Goal: Task Accomplishment & Management: Manage account settings

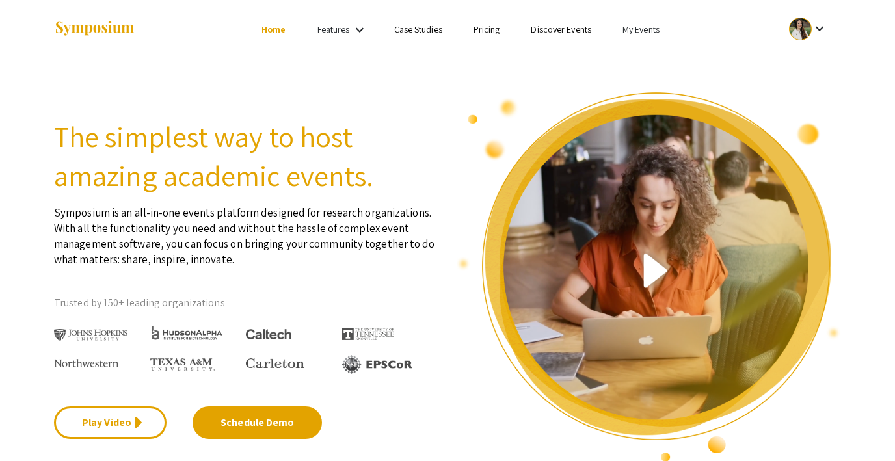
click at [633, 28] on link "My Events" at bounding box center [640, 29] width 37 height 12
click at [665, 58] on button "Events I've organized" at bounding box center [661, 57] width 111 height 31
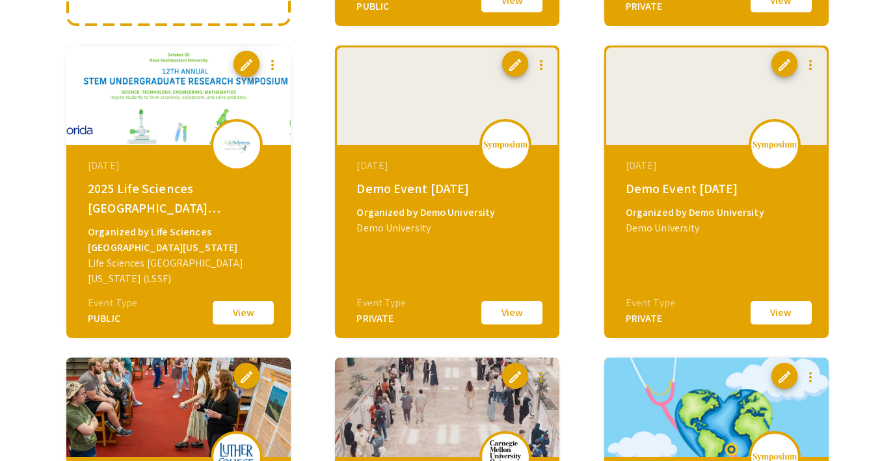
scroll to position [413, 0]
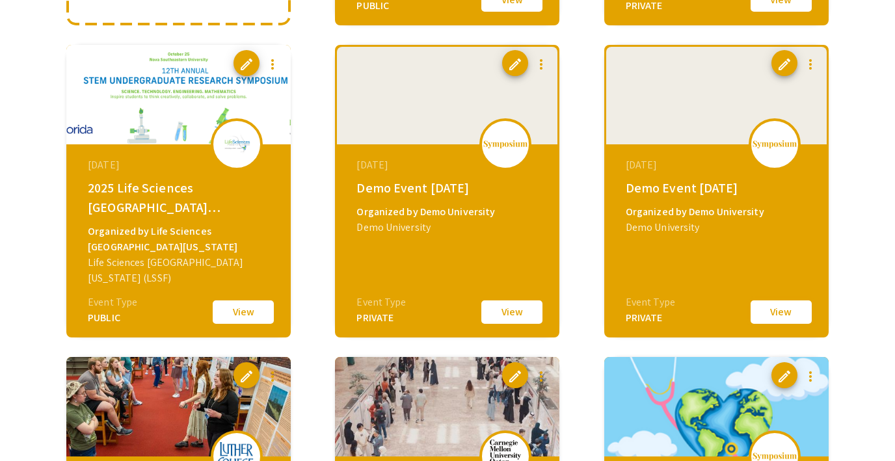
click at [777, 310] on button "View" at bounding box center [780, 311] width 65 height 27
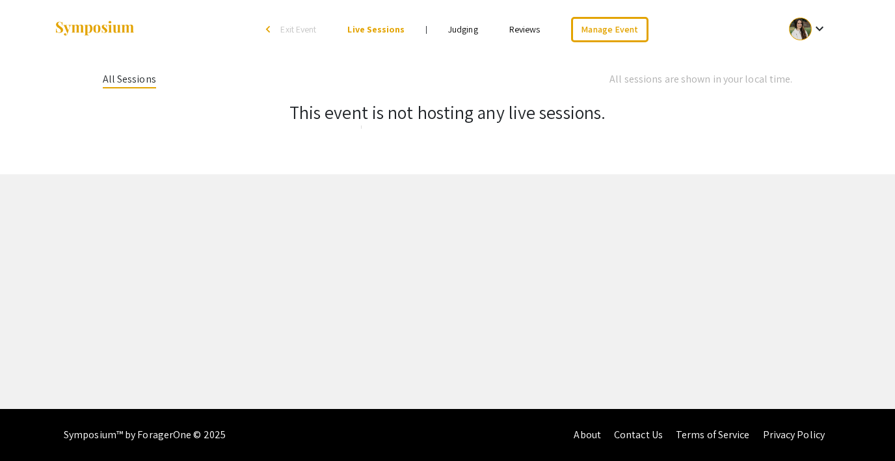
click at [537, 23] on link "Reviews" at bounding box center [524, 29] width 31 height 12
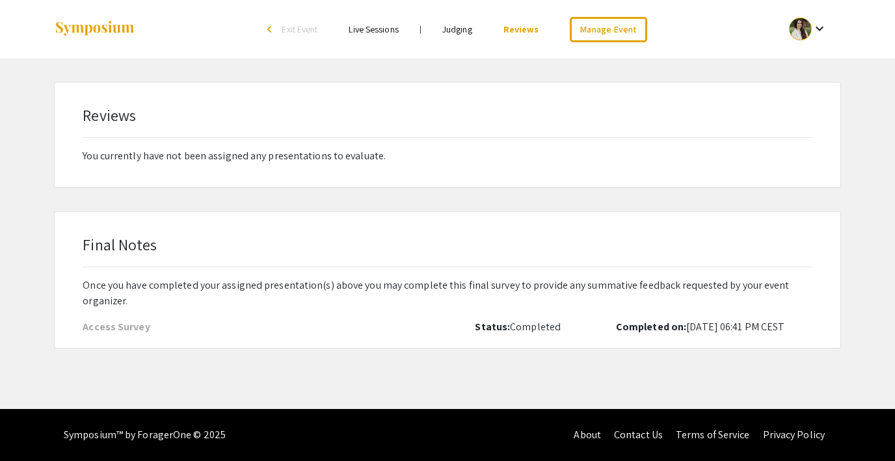
click at [460, 24] on link "Judging" at bounding box center [457, 29] width 30 height 12
click at [529, 24] on link "Reviews" at bounding box center [523, 29] width 31 height 12
click at [461, 29] on link "Judging" at bounding box center [457, 29] width 30 height 12
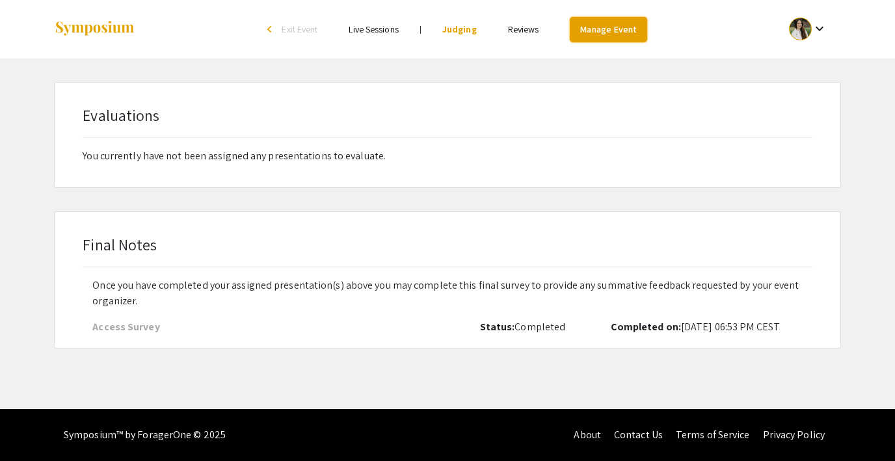
click at [620, 29] on link "Manage Event" at bounding box center [608, 29] width 77 height 25
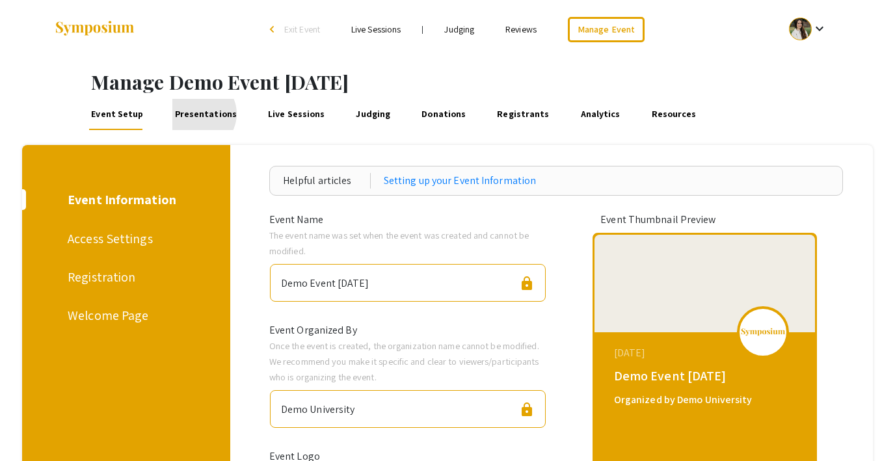
click at [194, 114] on link "Presentations" at bounding box center [205, 114] width 66 height 31
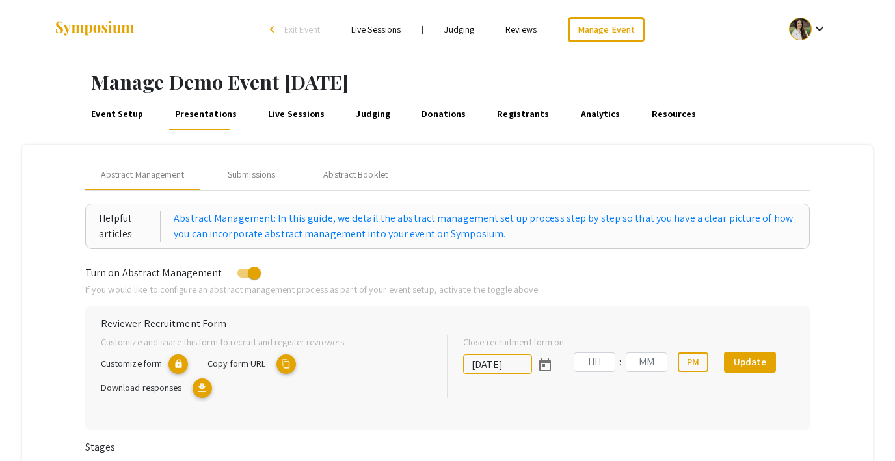
type input "[DATE]"
type input "05"
type input "43"
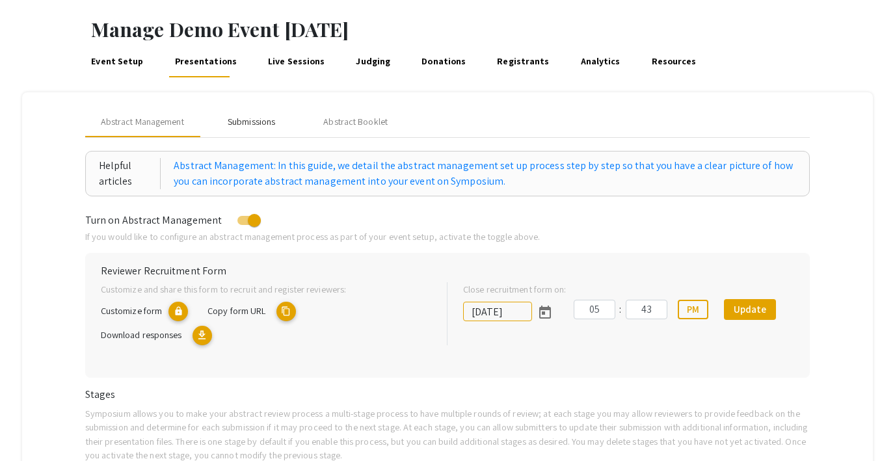
click at [253, 121] on div "Submissions" at bounding box center [251, 122] width 47 height 14
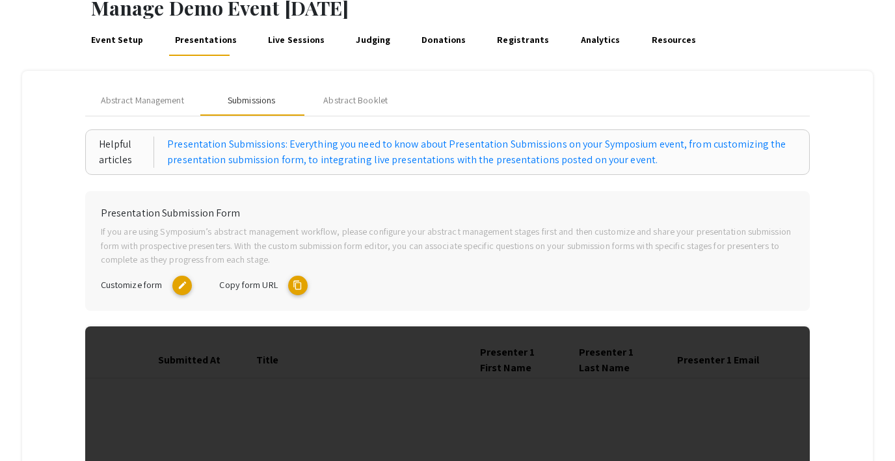
scroll to position [70, 0]
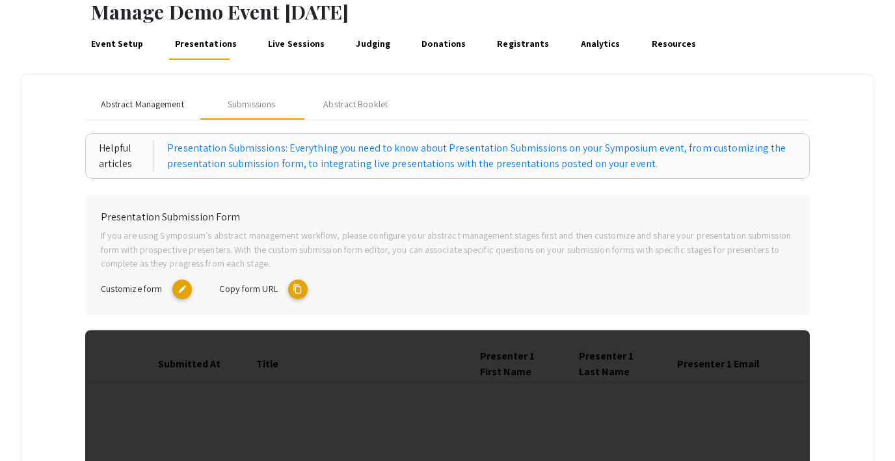
click at [128, 104] on span "Abstract Management" at bounding box center [142, 105] width 83 height 14
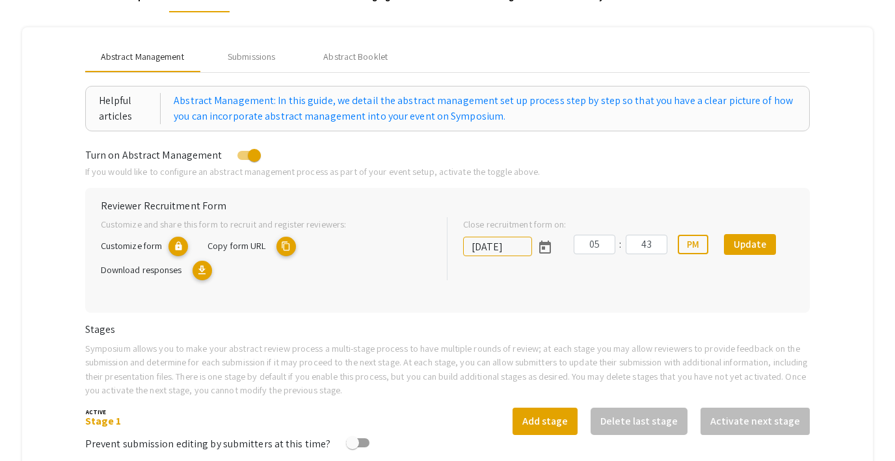
scroll to position [0, 0]
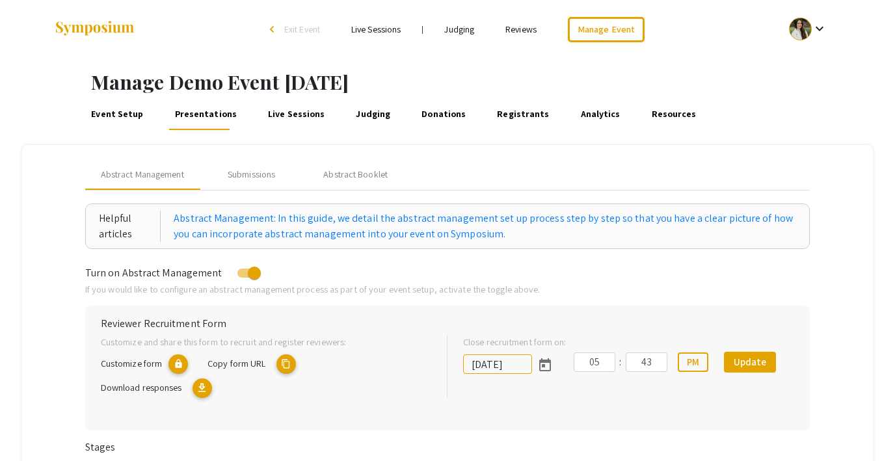
click at [810, 29] on div at bounding box center [800, 29] width 23 height 23
click at [815, 99] on button "My Submissions" at bounding box center [815, 95] width 80 height 31
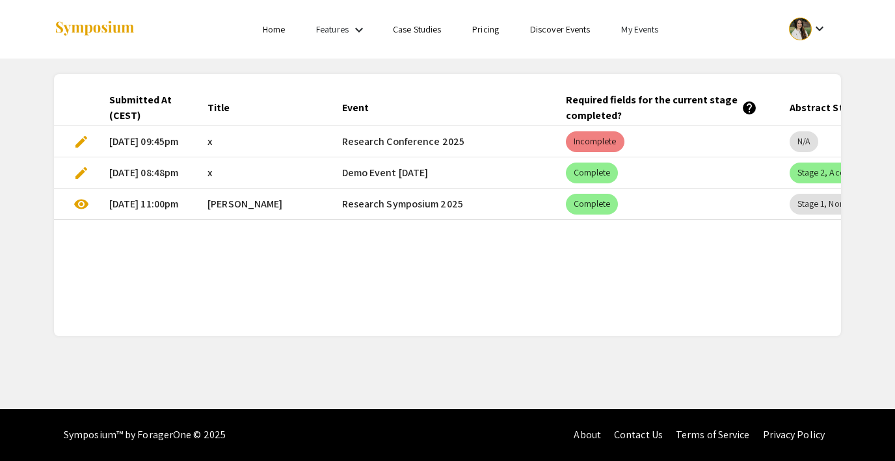
click at [81, 140] on span "edit" at bounding box center [81, 142] width 16 height 16
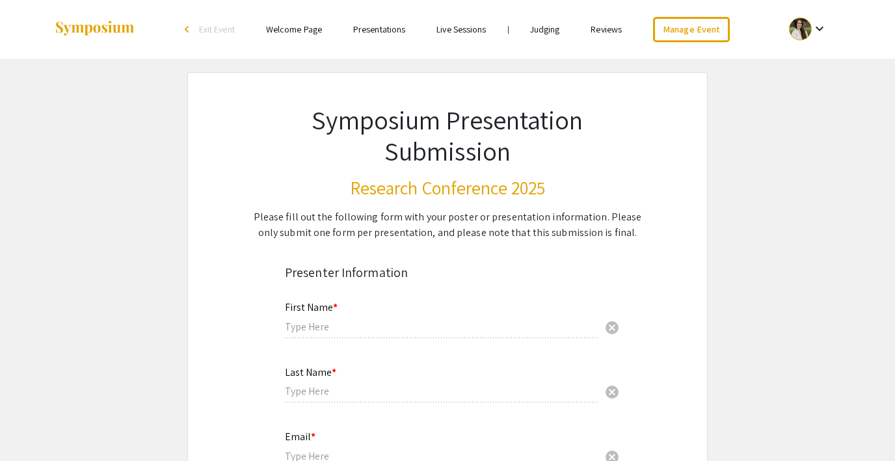
type input "x"
type input "[EMAIL_ADDRESS][DOMAIN_NAME]"
radio input "true"
type input "x"
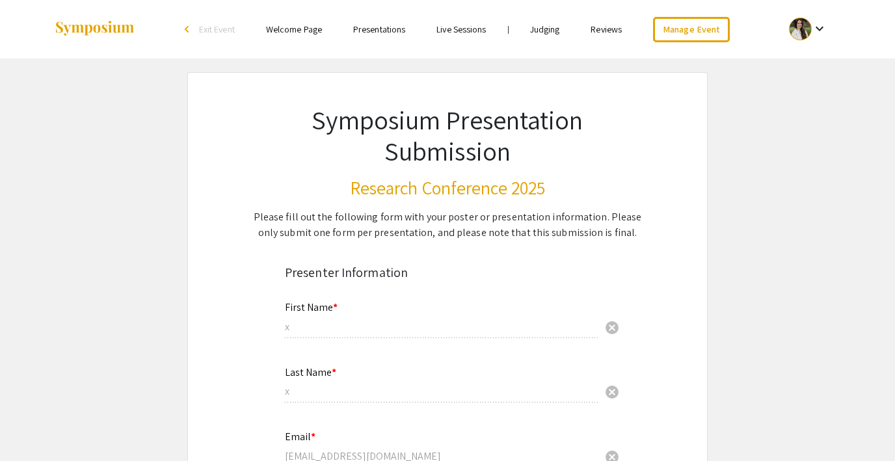
type input "x"
type input "linkedin url"
radio input "true"
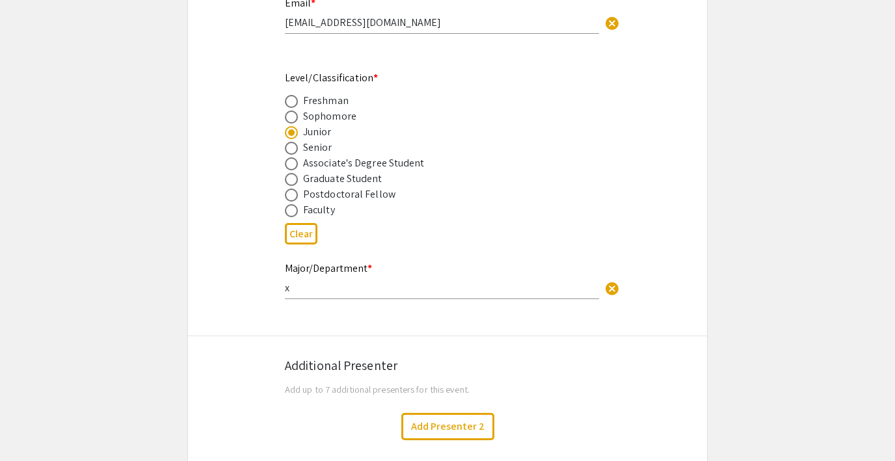
type input "0"
select select "custom"
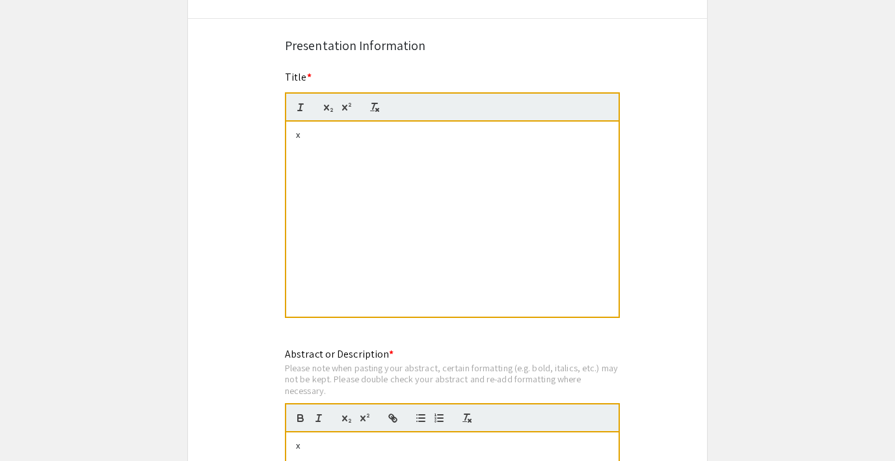
scroll to position [921, 0]
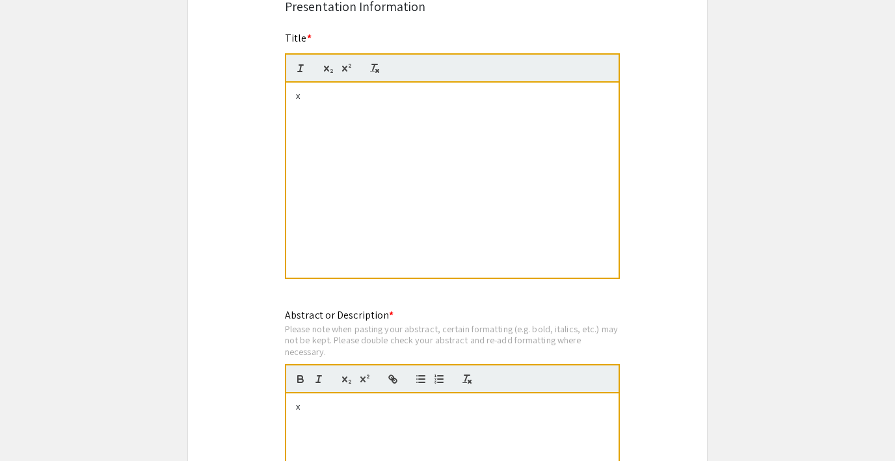
type input "1"
select select "auto"
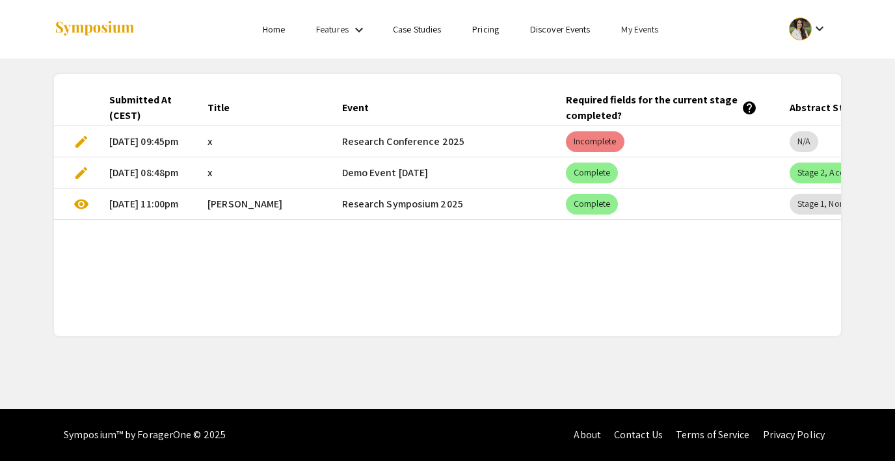
click at [634, 31] on link "My Events" at bounding box center [639, 29] width 37 height 12
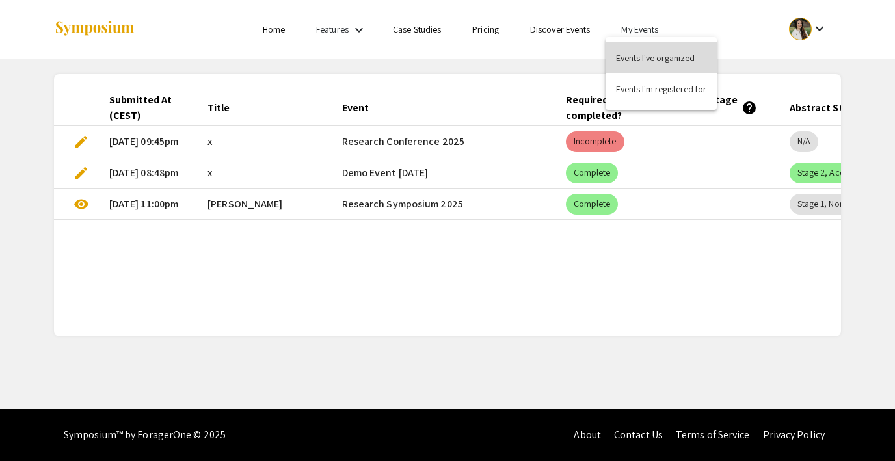
click at [637, 54] on button "Events I've organized" at bounding box center [660, 57] width 111 height 31
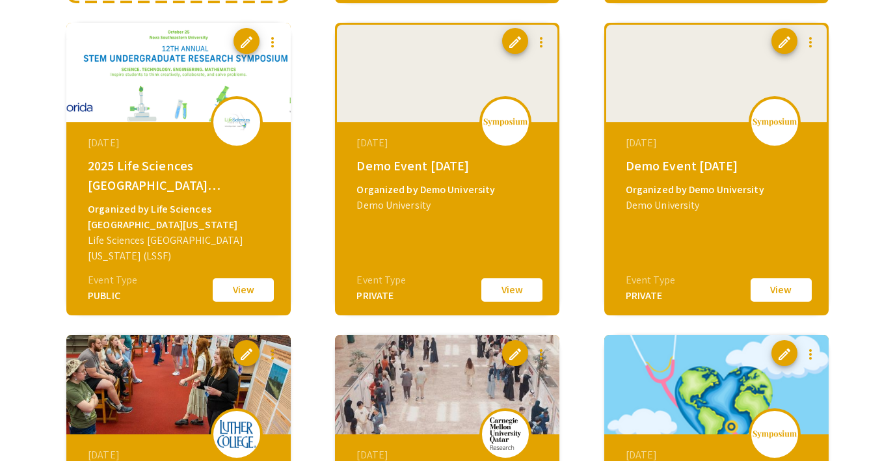
scroll to position [449, 0]
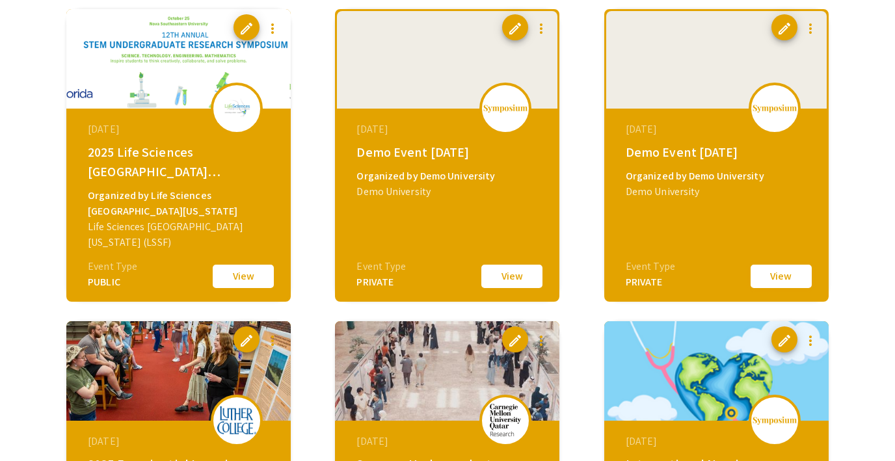
click at [767, 273] on button "View" at bounding box center [780, 276] width 65 height 27
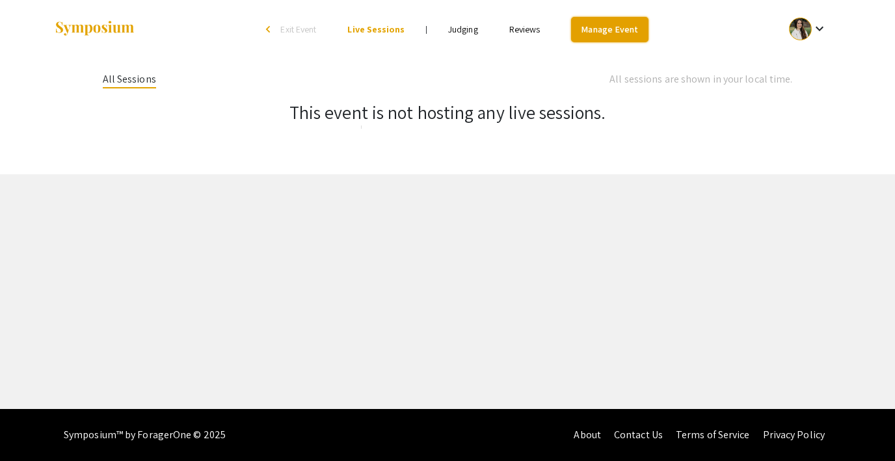
click at [622, 21] on link "Manage Event" at bounding box center [609, 29] width 77 height 25
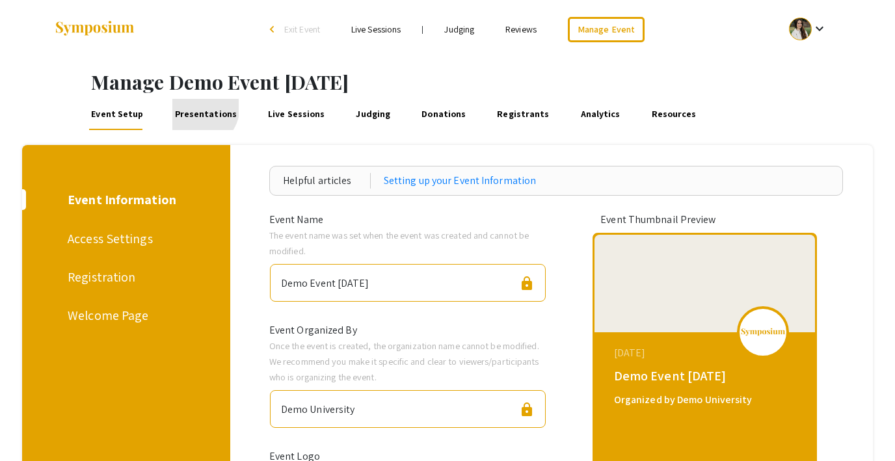
click at [190, 106] on link "Presentations" at bounding box center [205, 114] width 66 height 31
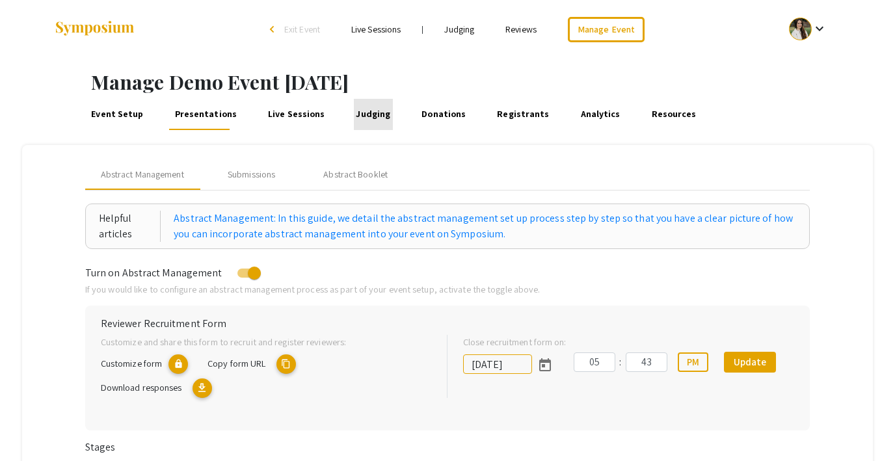
click at [371, 111] on link "Judging" at bounding box center [373, 114] width 39 height 31
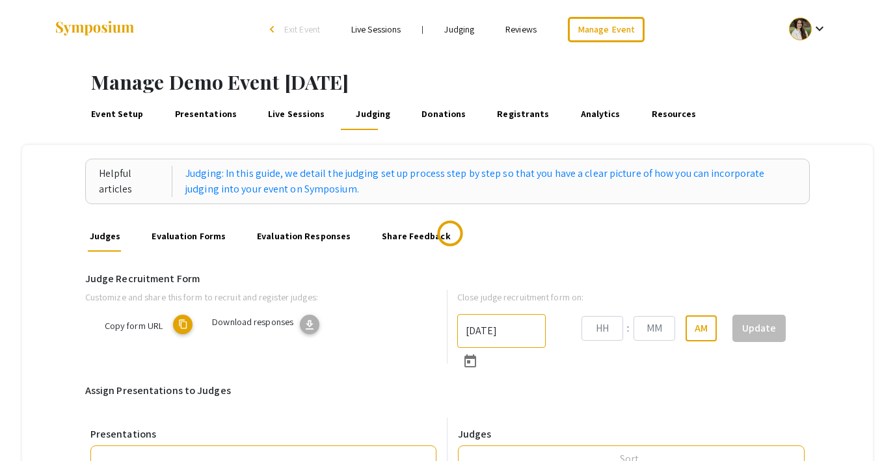
type input "[DATE]"
type input "05"
type input "43"
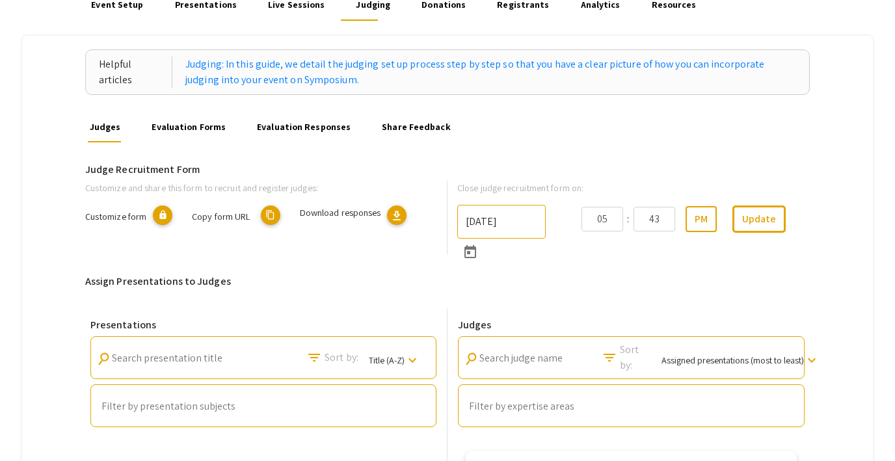
scroll to position [133, 0]
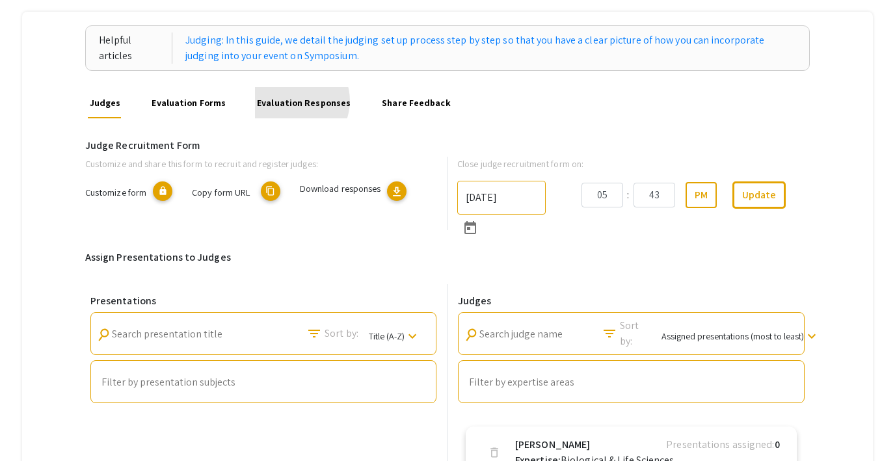
click at [287, 101] on link "Evaluation Responses" at bounding box center [304, 102] width 98 height 31
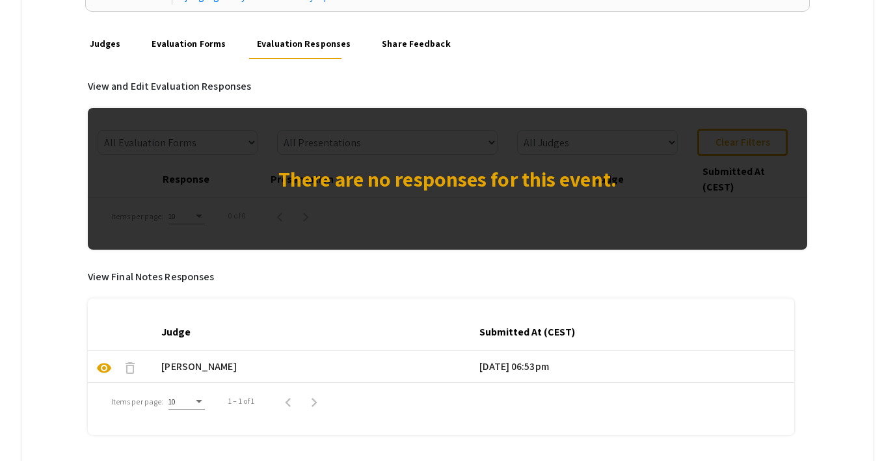
scroll to position [169, 0]
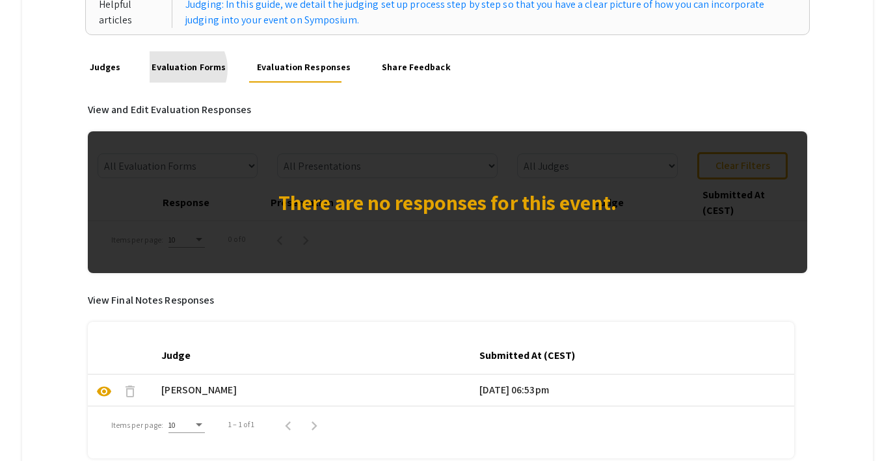
click at [178, 69] on link "Evaluation Forms" at bounding box center [189, 66] width 78 height 31
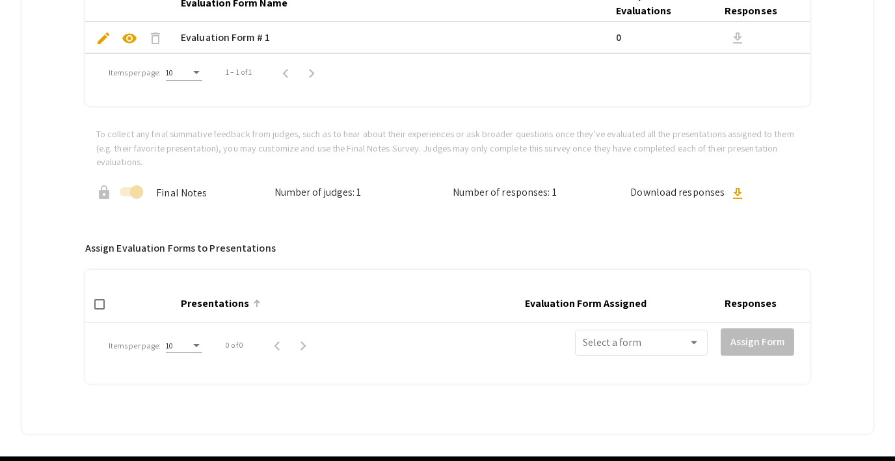
scroll to position [367, 0]
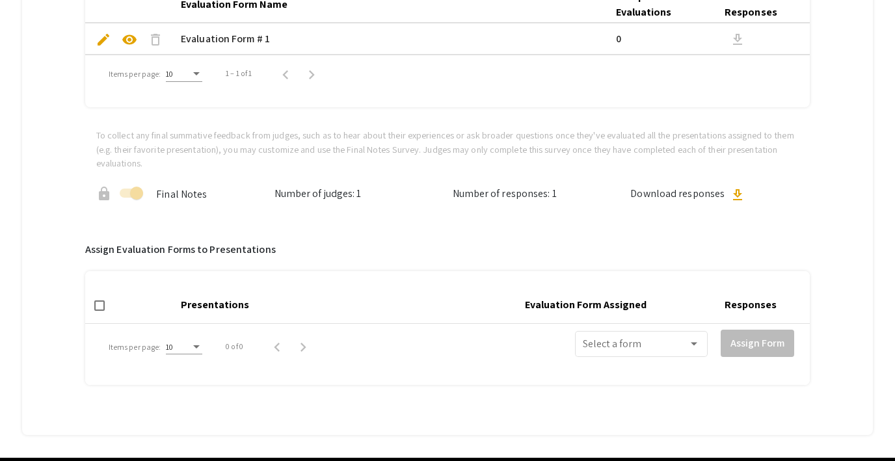
click at [133, 192] on span at bounding box center [136, 193] width 13 height 13
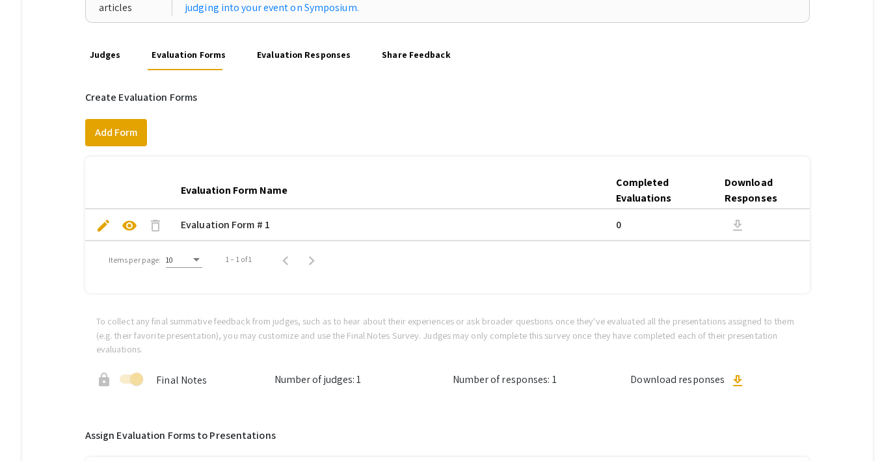
scroll to position [182, 0]
click at [155, 223] on span "delete" at bounding box center [156, 225] width 16 height 16
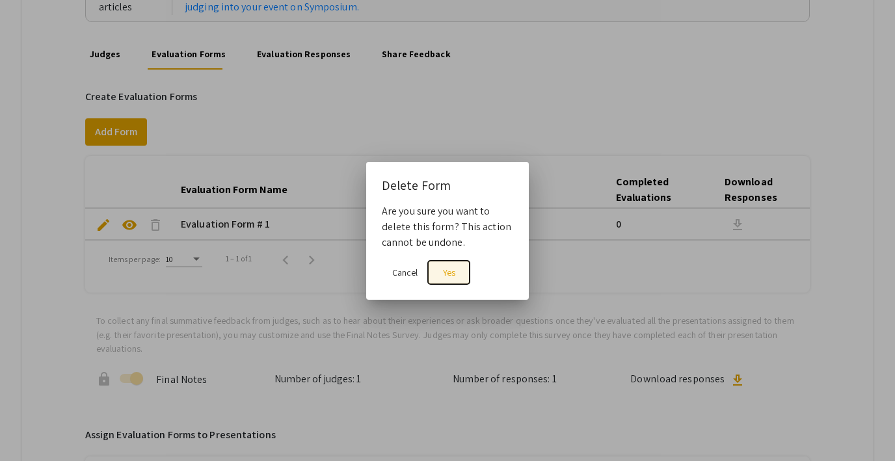
click at [452, 272] on span "Yes" at bounding box center [449, 273] width 12 height 12
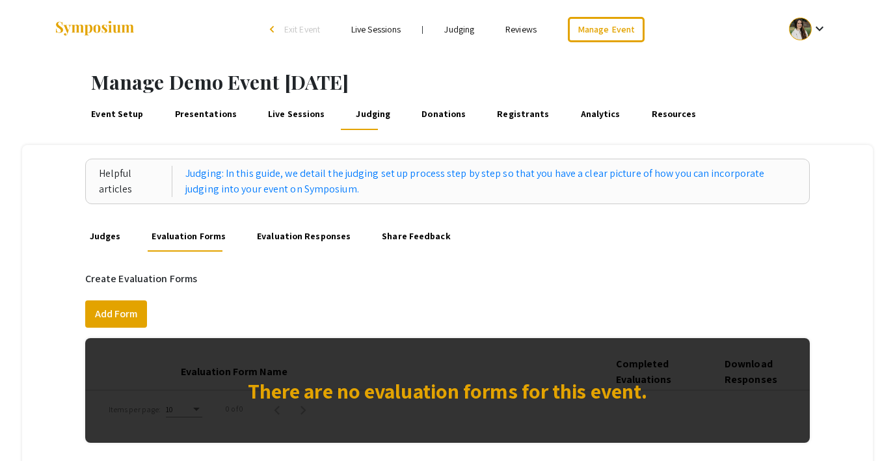
click at [281, 230] on link "Evaluation Responses" at bounding box center [304, 235] width 98 height 31
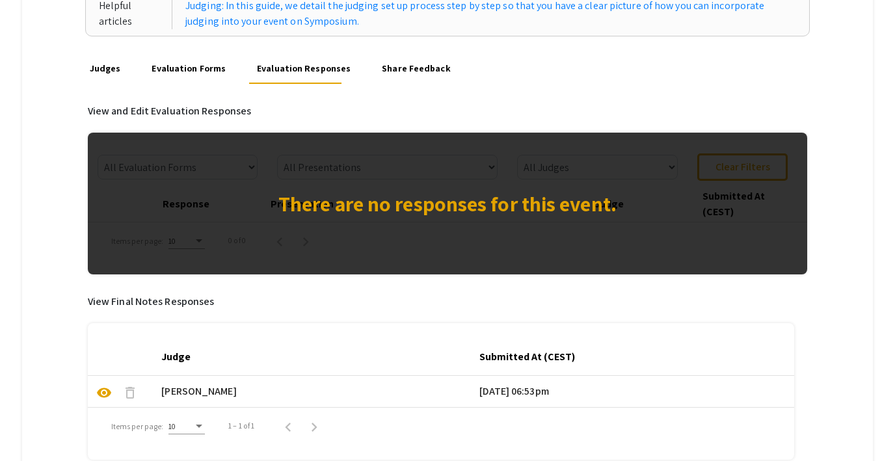
scroll to position [165, 0]
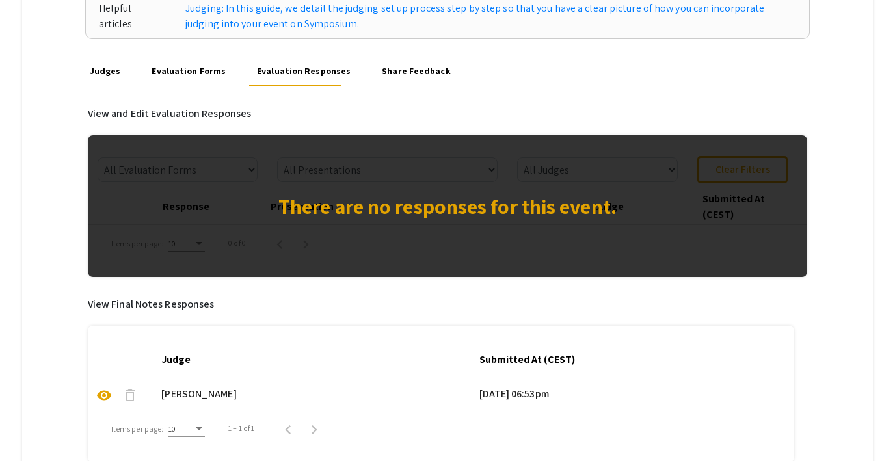
click at [398, 69] on link "Share Feedback" at bounding box center [416, 70] width 73 height 31
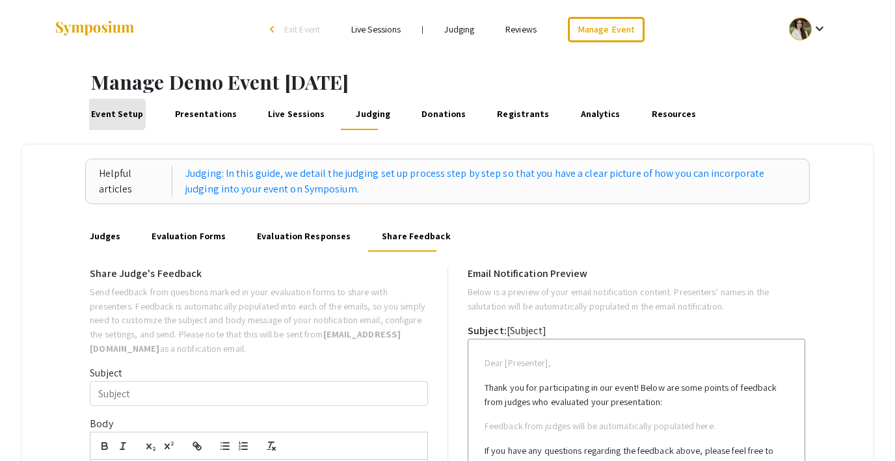
click at [116, 114] on link "Event Setup" at bounding box center [117, 114] width 57 height 31
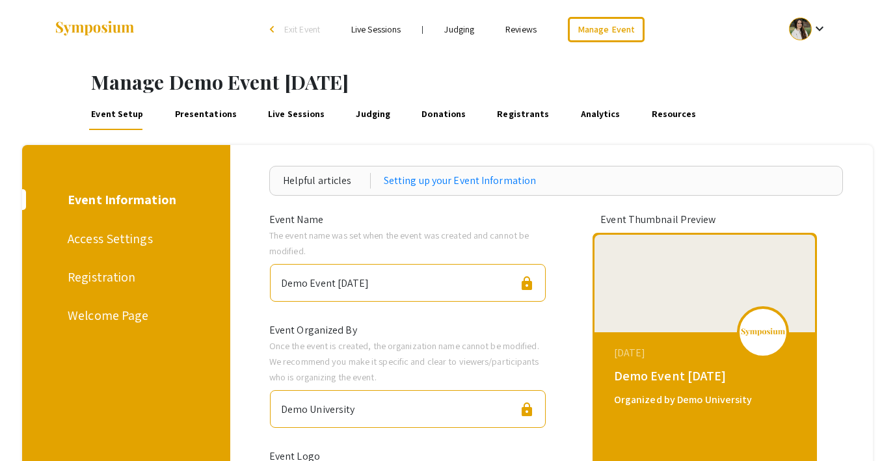
click at [187, 114] on link "Presentations" at bounding box center [205, 114] width 66 height 31
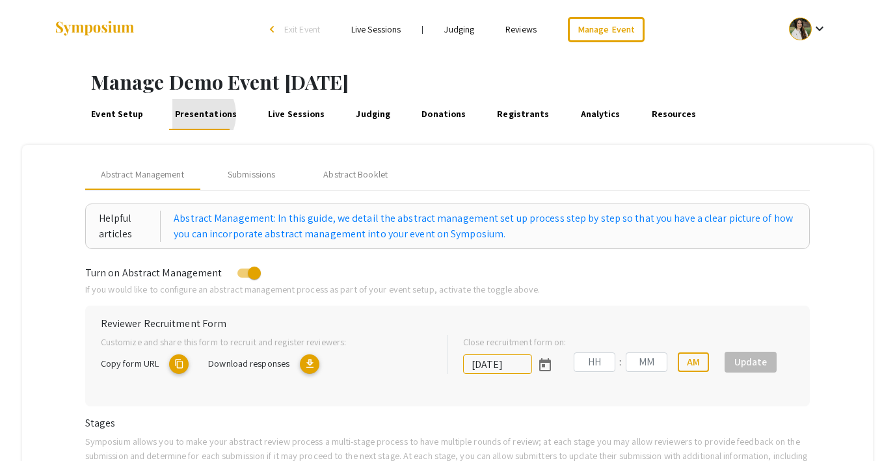
type input "[DATE]"
type input "05"
type input "43"
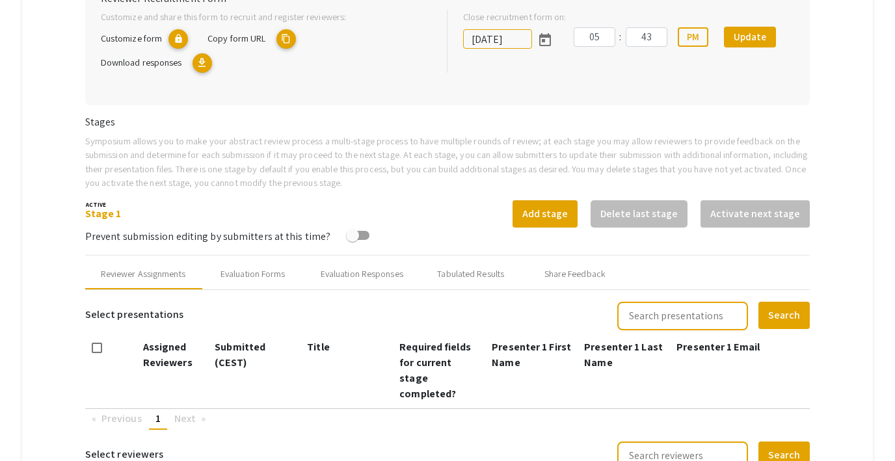
scroll to position [327, 0]
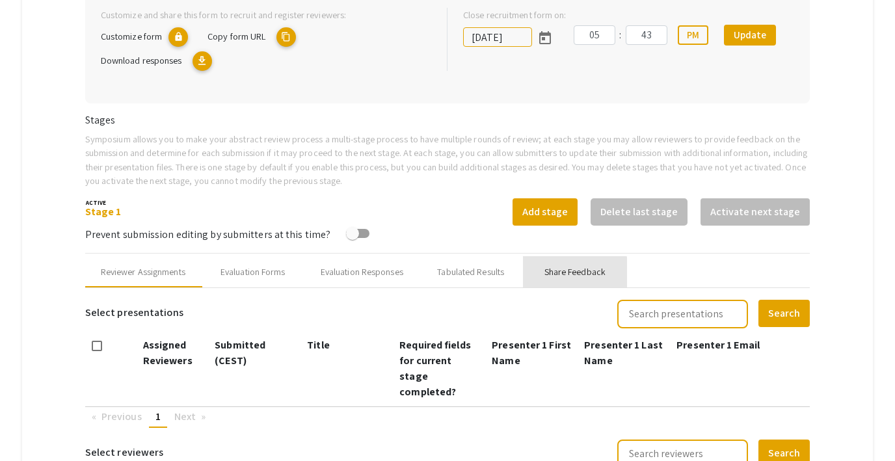
click at [556, 277] on div "Share Feedback" at bounding box center [574, 272] width 61 height 14
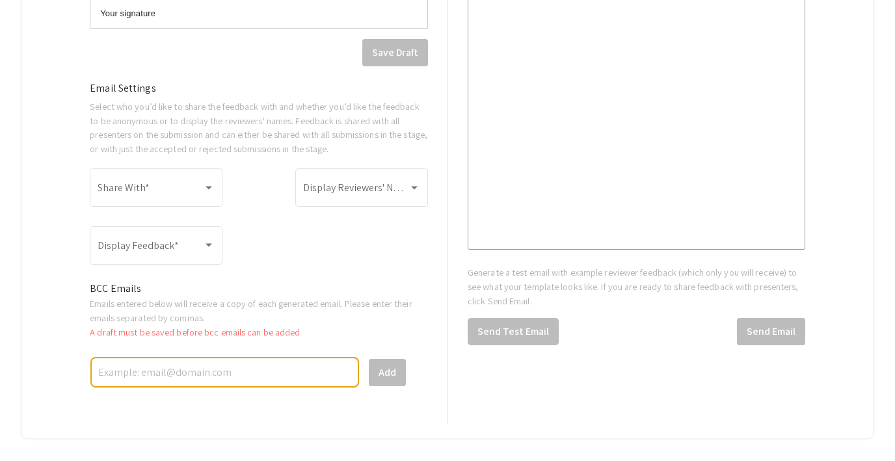
scroll to position [1004, 0]
